Goal: Information Seeking & Learning: Learn about a topic

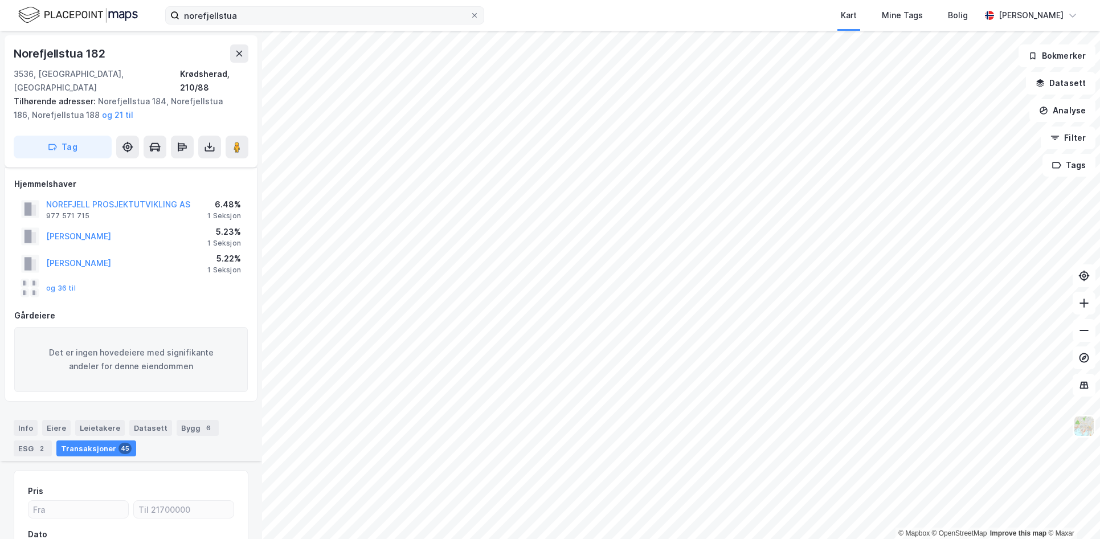
scroll to position [5394, 0]
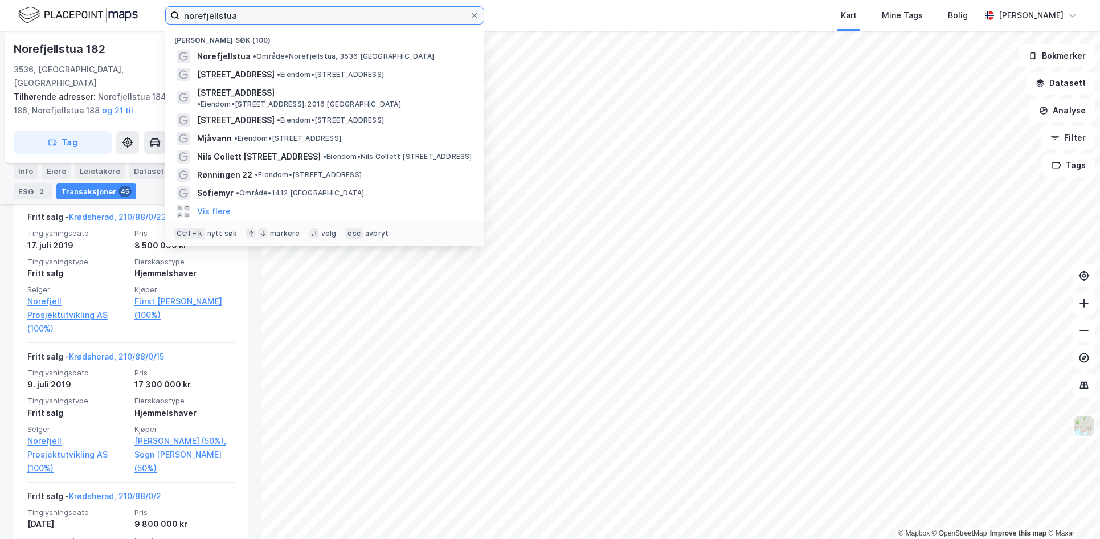
drag, startPoint x: 249, startPoint y: 15, endPoint x: 71, endPoint y: 17, distance: 178.3
click at [179, 17] on input "norefjellstua" at bounding box center [324, 15] width 290 height 17
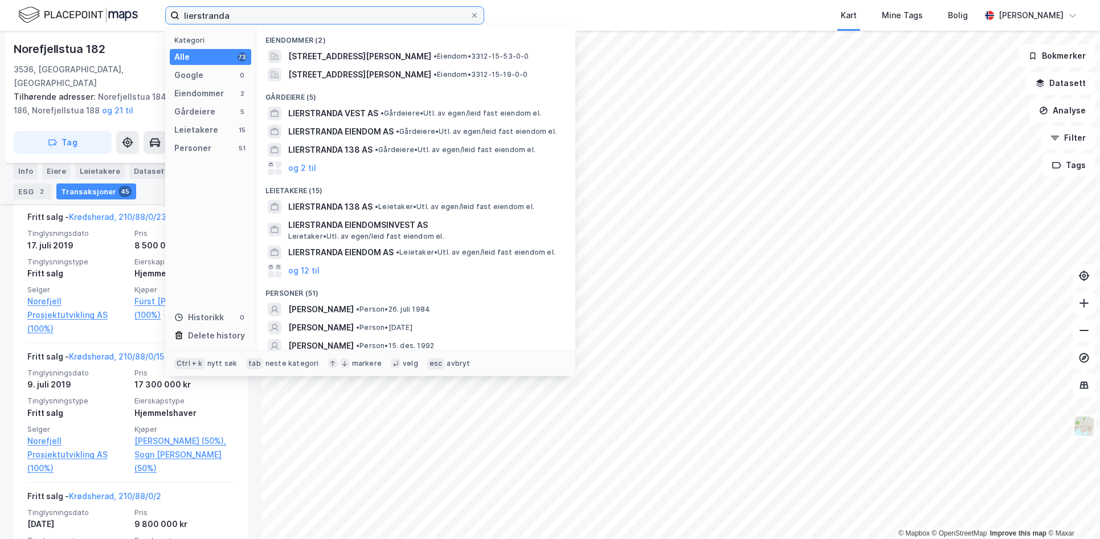
type input "lierstranda"
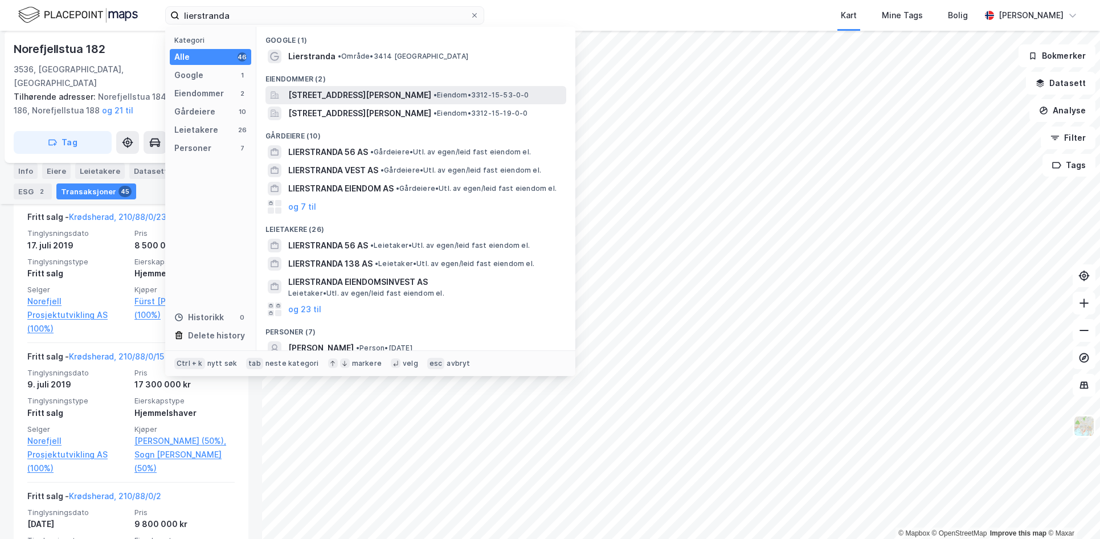
click at [358, 102] on div "[STREET_ADDRESS][PERSON_NAME] • Eiendom • 3312-15-53-0-0" at bounding box center [415, 95] width 301 height 18
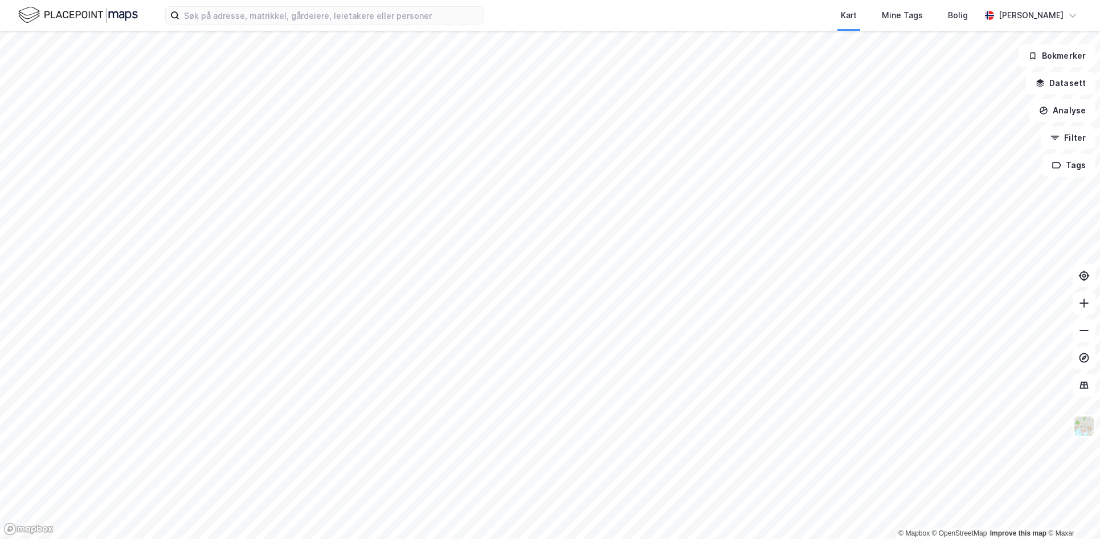
click at [260, 26] on div "Kart Mine Tags Bolig [PERSON_NAME]" at bounding box center [550, 15] width 1100 height 31
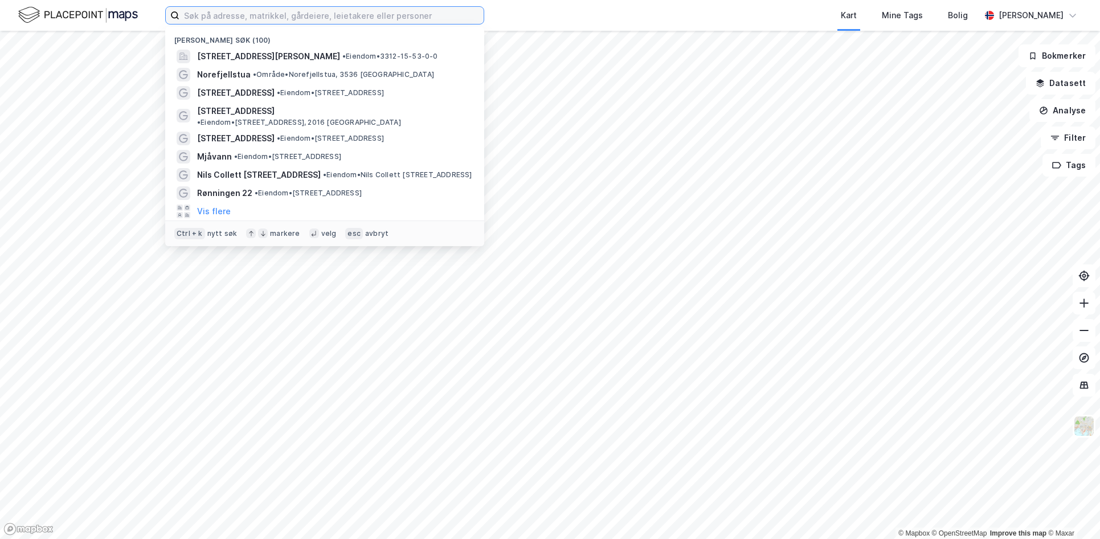
click at [249, 23] on input at bounding box center [331, 15] width 304 height 17
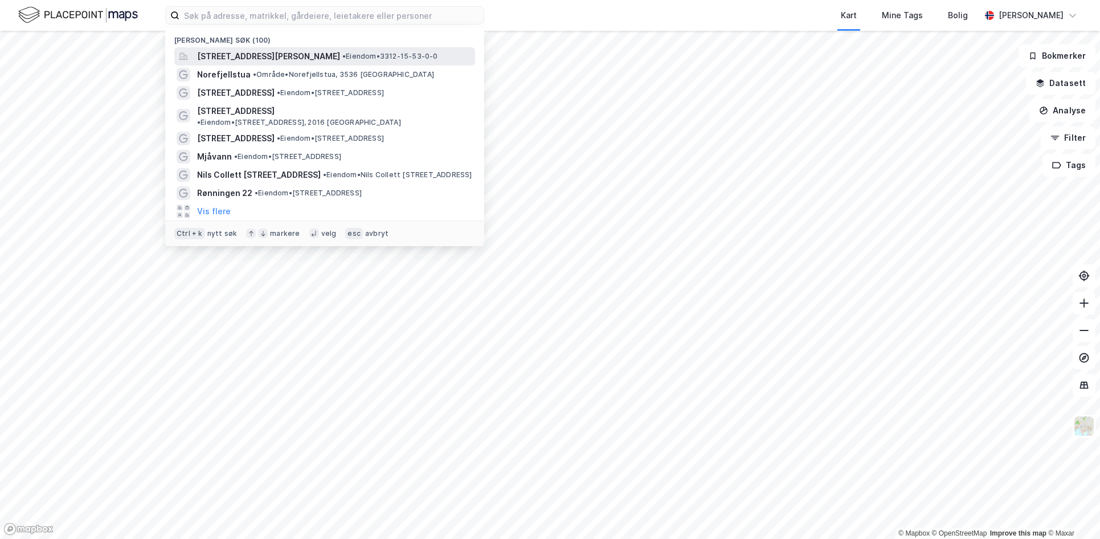
click at [276, 60] on span "[STREET_ADDRESS][PERSON_NAME]" at bounding box center [268, 57] width 143 height 14
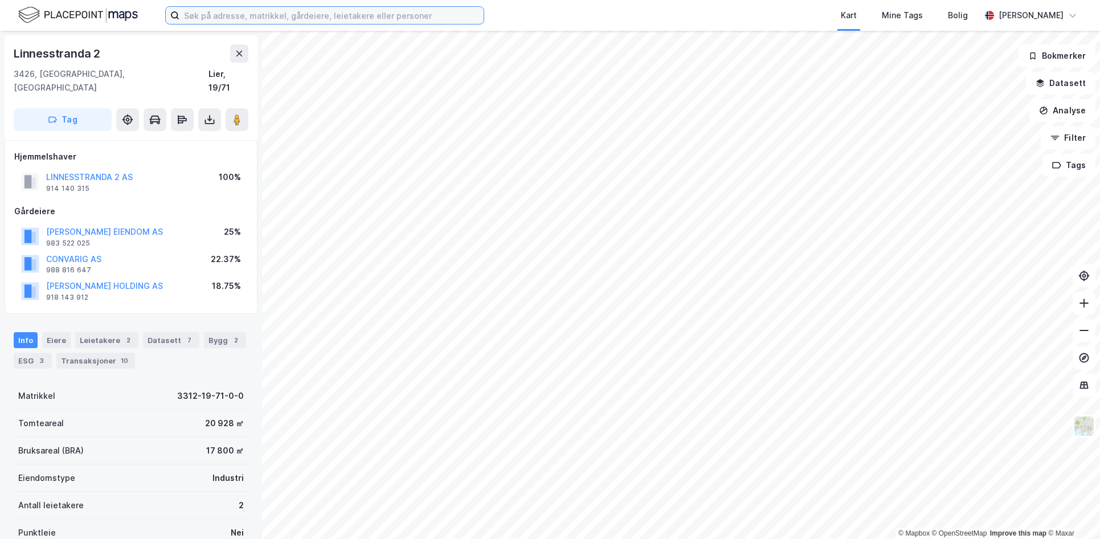
click at [219, 17] on input at bounding box center [331, 15] width 304 height 17
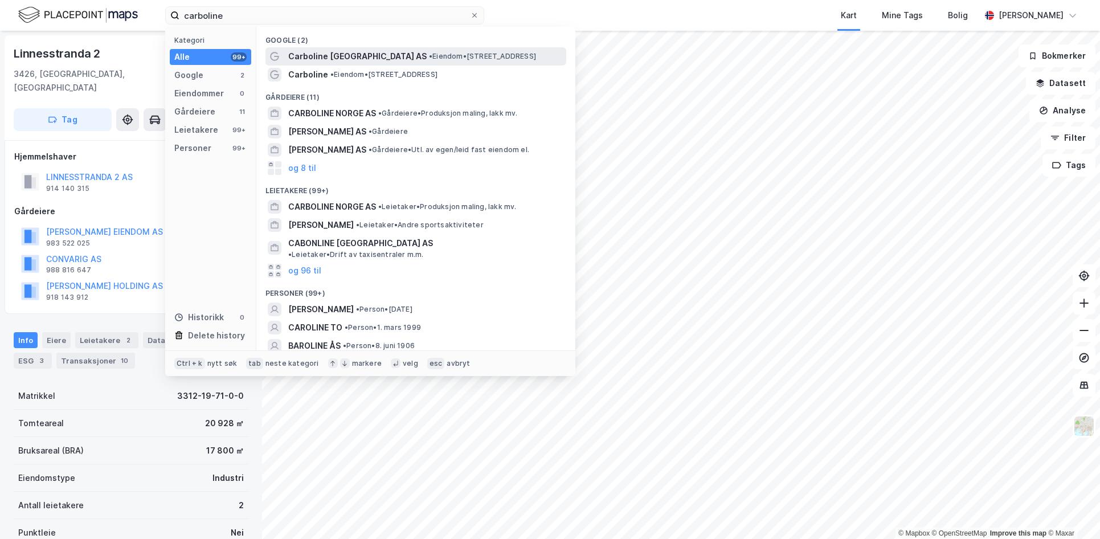
click at [318, 59] on span "Carboline [GEOGRAPHIC_DATA] AS" at bounding box center [357, 57] width 138 height 14
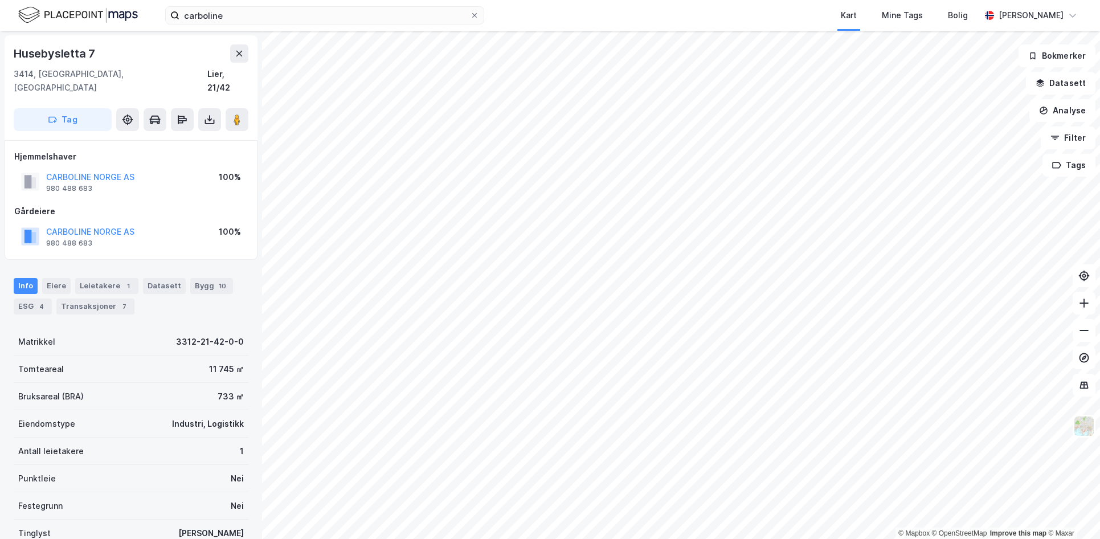
click at [77, 170] on div "CARBOLINE NORGE AS" at bounding box center [90, 177] width 88 height 14
click at [70, 54] on div "Husebysletta 7" at bounding box center [56, 53] width 84 height 18
click at [0, 0] on button "CARBOLINE NORGE AS" at bounding box center [0, 0] width 0 height 0
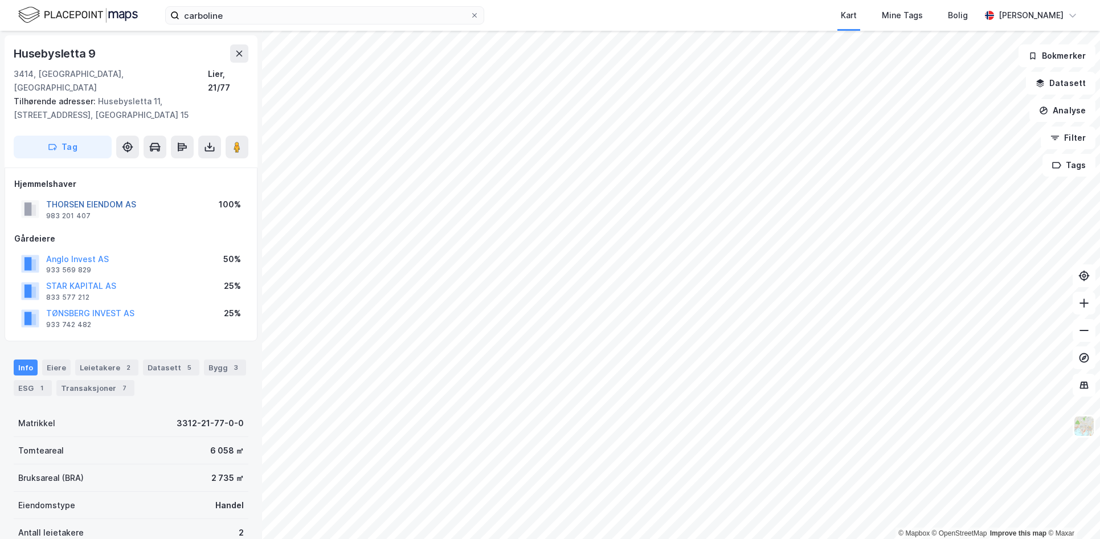
click at [0, 0] on button "THORSEN EIENDOM AS" at bounding box center [0, 0] width 0 height 0
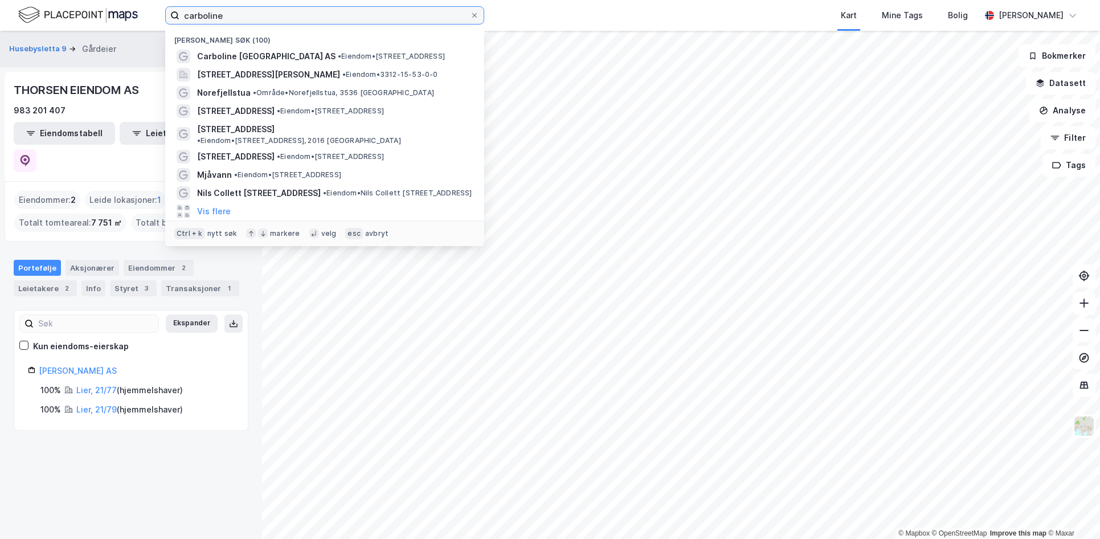
drag, startPoint x: 253, startPoint y: 22, endPoint x: -3, endPoint y: 24, distance: 256.9
click at [179, 24] on input "carboline" at bounding box center [324, 15] width 290 height 17
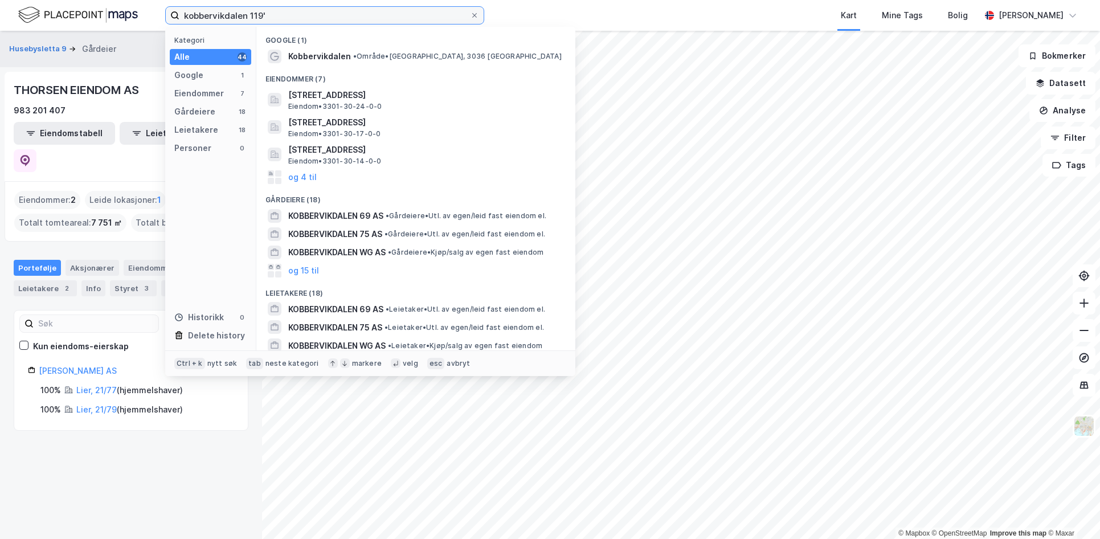
type input "kobbervikdalen 119'"
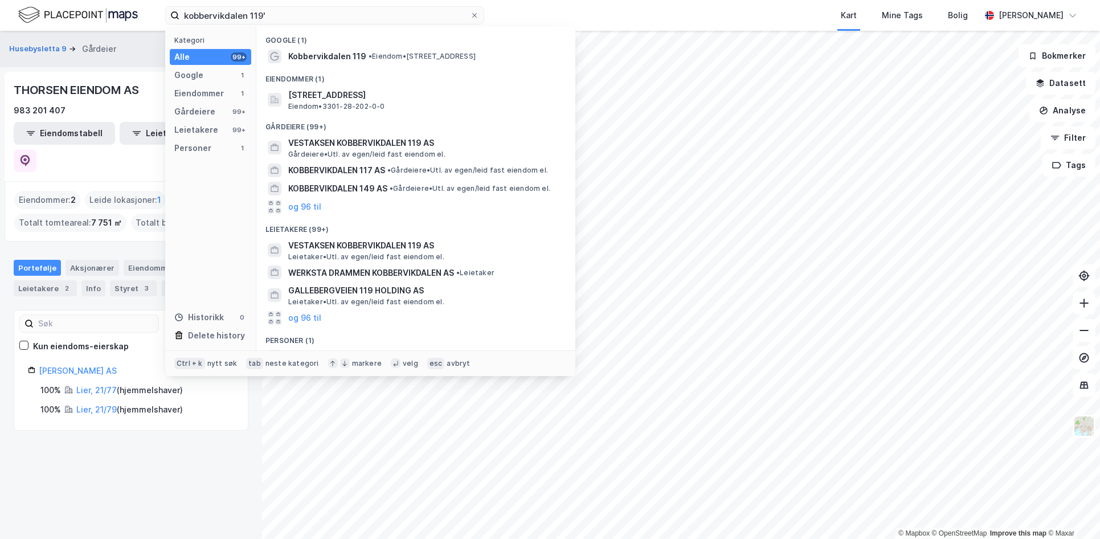
click at [338, 43] on div "Google (1)" at bounding box center [415, 37] width 319 height 21
click at [351, 54] on span "Kobbervikdalen 119" at bounding box center [327, 57] width 78 height 14
